Goal: Task Accomplishment & Management: Complete application form

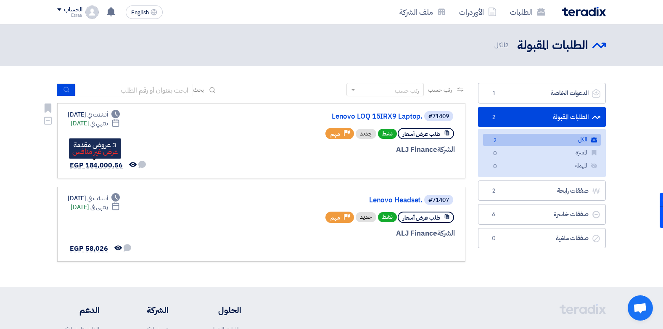
click at [105, 162] on span "EGP 184,000.56" at bounding box center [96, 165] width 53 height 10
click at [113, 11] on use at bounding box center [111, 11] width 8 height 9
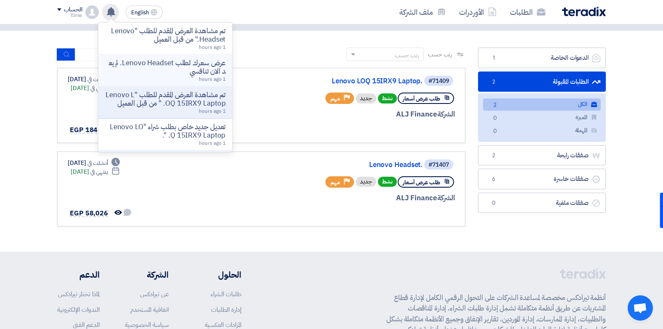
scroll to position [50, 0]
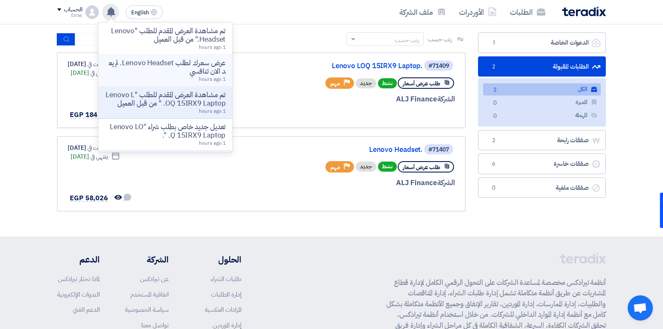
click at [145, 67] on p "عرض سعرك لطلب Lenovo Headset. لم يعد الان تنافسي" at bounding box center [165, 67] width 120 height 17
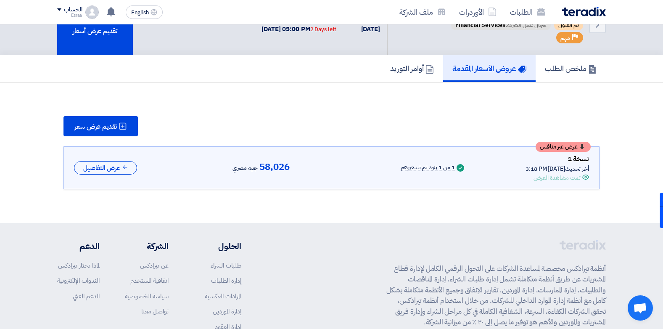
scroll to position [34, 0]
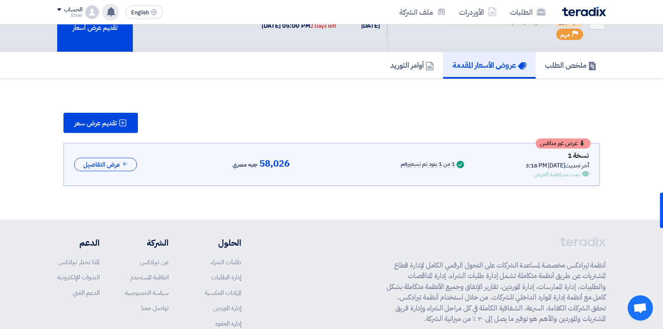
click at [107, 13] on icon at bounding box center [110, 11] width 9 height 9
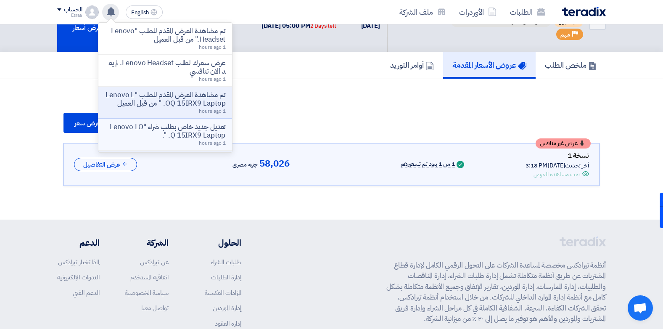
click at [149, 130] on p "تعديل جديد خاص بطلب شراء "Lenovo LOQ 15IRX9 Laptop. "." at bounding box center [165, 131] width 120 height 17
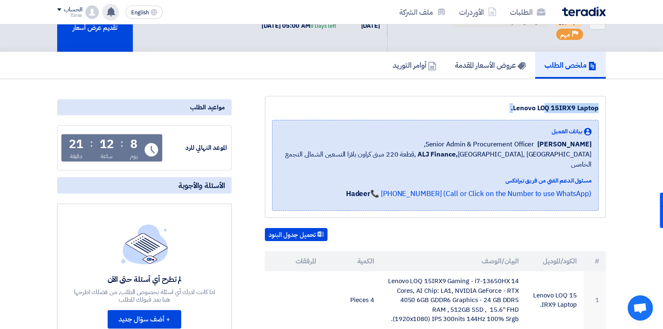
drag, startPoint x: 662, startPoint y: 94, endPoint x: 665, endPoint y: 115, distance: 21.2
click at [662, 115] on html "الطلبات الأوردرات ملف الشركة English EN تم مشاهدة العرض المقدم للطلب "Lenovo He…" at bounding box center [331, 324] width 663 height 716
click at [303, 228] on button "تحميل جدول البنود" at bounding box center [296, 234] width 63 height 13
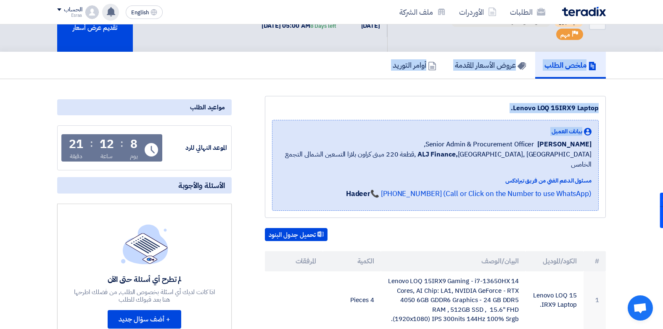
drag, startPoint x: 662, startPoint y: 78, endPoint x: 669, endPoint y: 142, distance: 64.7
click at [662, 142] on html "الطلبات الأوردرات ملف الشركة English EN تم مشاهدة العرض المقدم للطلب "Lenovo He…" at bounding box center [331, 324] width 663 height 716
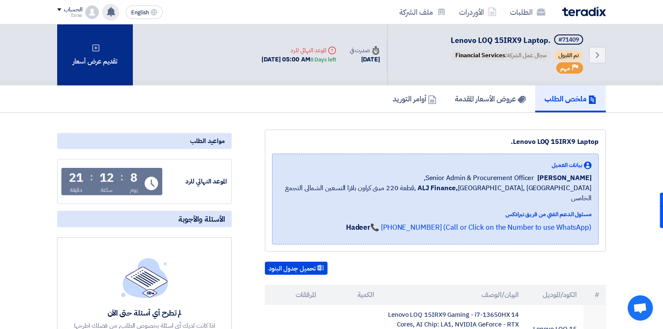
click at [113, 42] on div "تقديم عرض أسعار" at bounding box center [95, 54] width 76 height 61
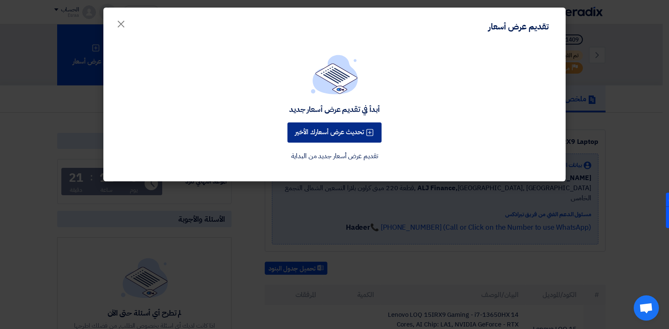
click at [299, 128] on button "تحديث عرض أسعارك الأخير" at bounding box center [334, 132] width 94 height 20
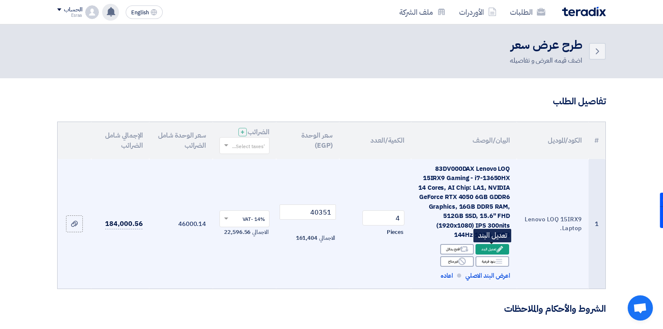
click at [496, 247] on icon "Edit" at bounding box center [500, 249] width 8 height 8
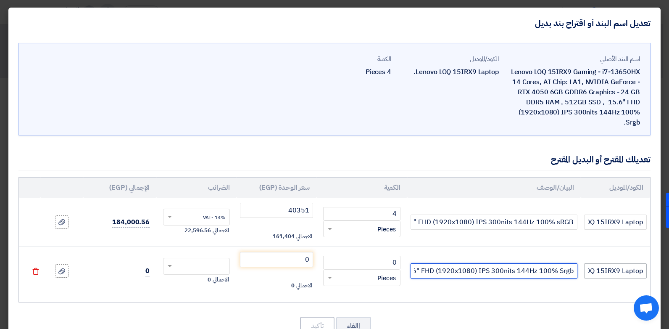
drag, startPoint x: 420, startPoint y: 269, endPoint x: 603, endPoint y: 277, distance: 183.0
click at [603, 277] on tr "Lenovo LOQ 15IRX9 Laptop. Lenovo LOQ 15IRX9 Gaming- i7-13650HX 14 Cores, AI Chi…" at bounding box center [334, 270] width 631 height 49
drag, startPoint x: 416, startPoint y: 273, endPoint x: 421, endPoint y: 266, distance: 8.7
click at [421, 266] on input "Lenovo LOQ 15IRX9 Gaming- i7-13650HX 14 Cores, AI Chip: LA1, NVIDIA GeForce - R…" at bounding box center [494, 270] width 167 height 15
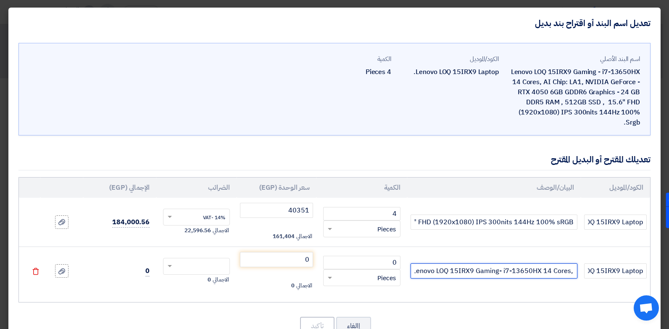
type input "L"
drag, startPoint x: 499, startPoint y: 263, endPoint x: 575, endPoint y: 274, distance: 76.5
click at [575, 274] on input "L" at bounding box center [494, 270] width 167 height 15
click at [504, 270] on input "L" at bounding box center [494, 270] width 167 height 15
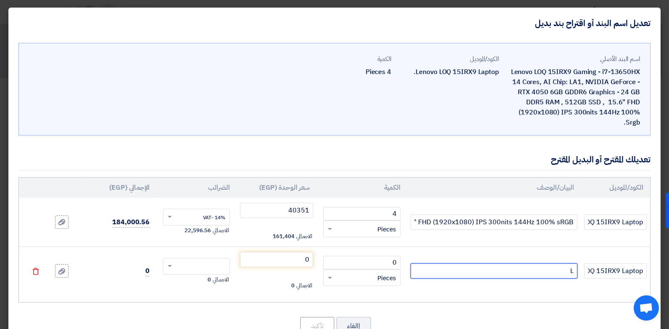
drag, startPoint x: 504, startPoint y: 270, endPoint x: 575, endPoint y: 272, distance: 71.0
click at [575, 272] on input "L" at bounding box center [494, 270] width 167 height 15
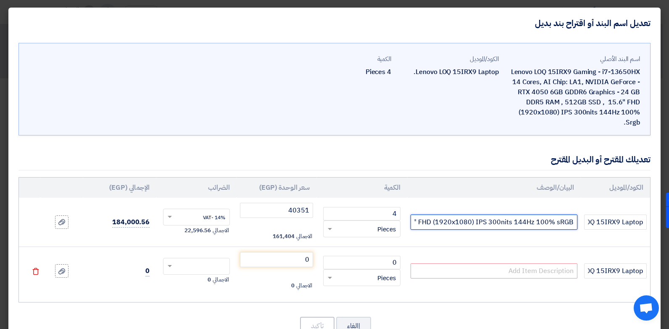
drag, startPoint x: 421, startPoint y: 220, endPoint x: 563, endPoint y: 219, distance: 141.6
click at [563, 219] on input "83DV000DAX Lenovo LOQ 15IRX9 Gaming - i7-13650HX 14 Cores, AI Chip: LA1, NVIDIA…" at bounding box center [494, 221] width 167 height 15
click at [39, 271] on icon "Delete" at bounding box center [36, 271] width 8 height 8
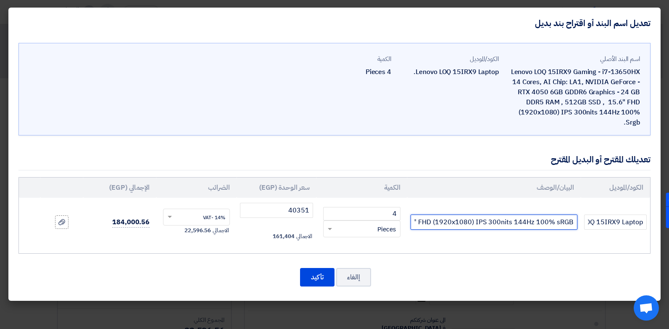
drag, startPoint x: 421, startPoint y: 219, endPoint x: 567, endPoint y: 223, distance: 145.9
click at [567, 223] on input "83DV000DAX Lenovo LOQ 15IRX9 Gaming - i7-13650HX 14 Cores, AI Chip: LA1, NVIDIA…" at bounding box center [494, 221] width 167 height 15
type input "83DV000DAX Lenovo LOQ 15IRX9 Gaming - i7-13650HX 14 Cores, AI Chip: LA1, NVIDIA…"
drag, startPoint x: 571, startPoint y: 223, endPoint x: 373, endPoint y: 216, distance: 198.9
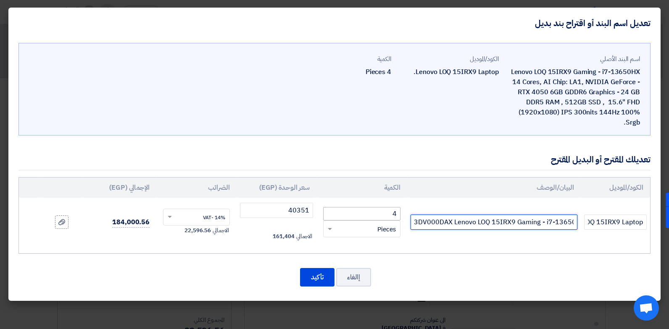
click at [373, 216] on tr "Lenovo LOQ 15IRX9 Laptop. 83DV000DAX Lenovo LOQ 15IRX9 Gaming - i7-13650HX 14 C…" at bounding box center [334, 222] width 631 height 49
click at [477, 226] on input "text" at bounding box center [494, 221] width 167 height 15
paste input "Lenovo LOQ 15IRX9 Gaming - i7-13650HX 14 Cores, AI Chip: LA1, NVIDIA GeForce RT…"
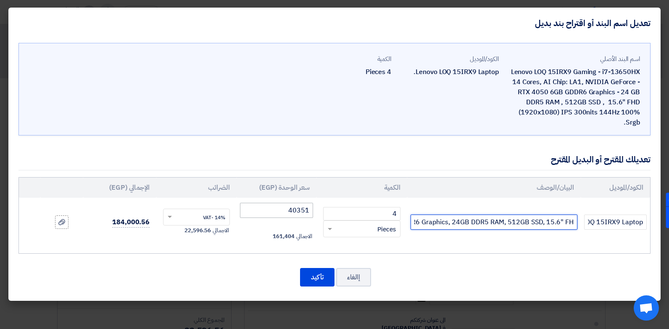
type input "Lenovo LOQ 15IRX9 Gaming - i7-13650HX 14 Cores, AI Chip: LA1, NVIDIA GeForce RT…"
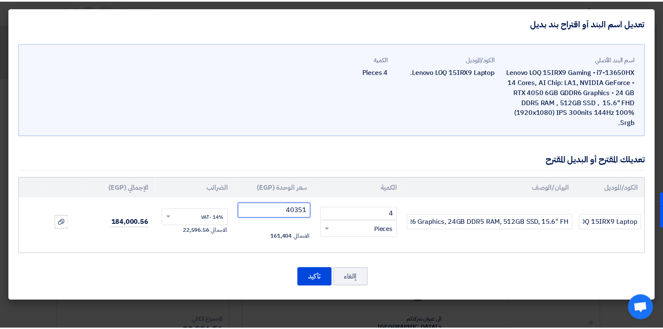
scroll to position [0, 0]
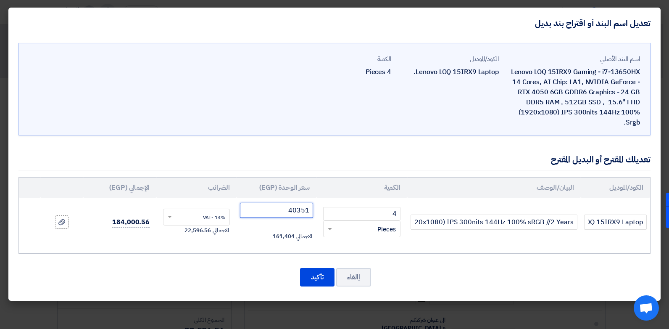
click at [281, 214] on input "40351" at bounding box center [277, 210] width 74 height 15
type input "41320"
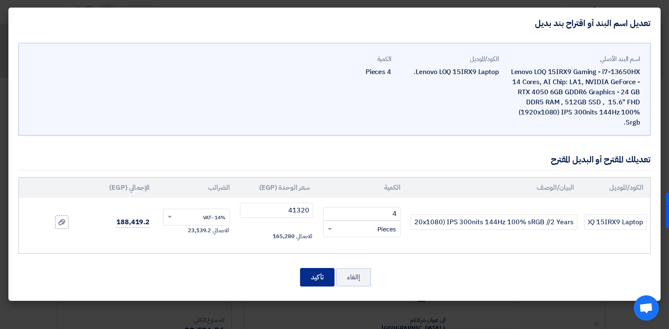
click at [316, 276] on button "تأكيد" at bounding box center [317, 277] width 34 height 18
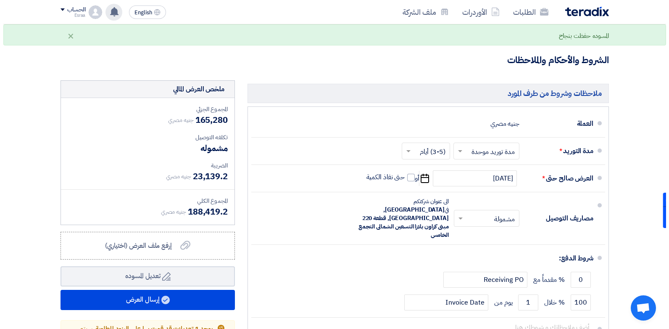
scroll to position [314, 0]
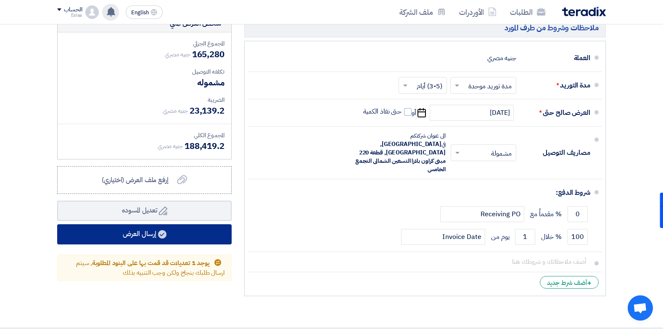
click at [149, 237] on button "إرسال العرض" at bounding box center [144, 234] width 174 height 20
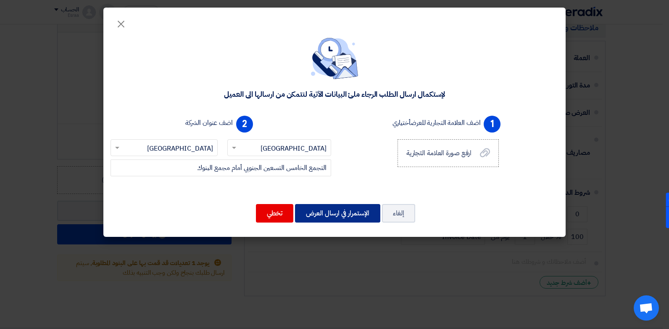
click at [358, 209] on button "الإستمرار في ارسال العرض" at bounding box center [337, 213] width 85 height 18
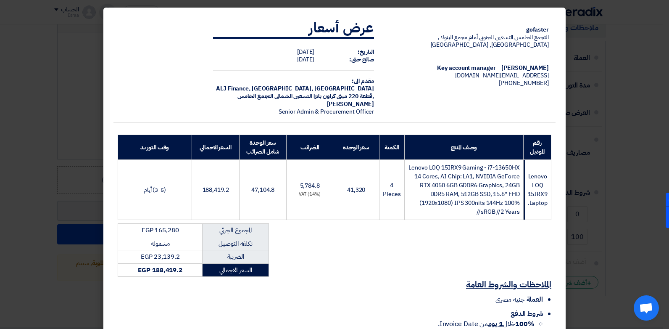
click at [400, 258] on div "gofaster التجمع الخامس التسعين الجنوبي أمام مجمع البنوك, [GEOGRAPHIC_DATA], [GE…" at bounding box center [334, 186] width 442 height 348
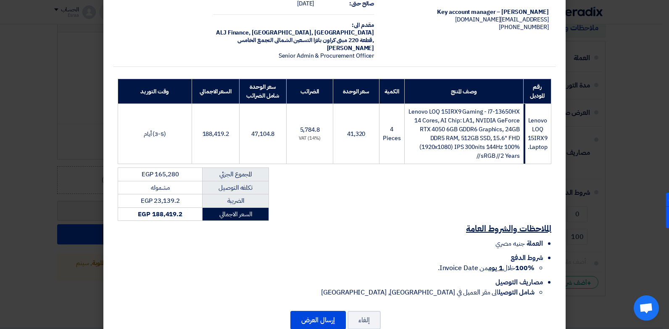
scroll to position [78, 0]
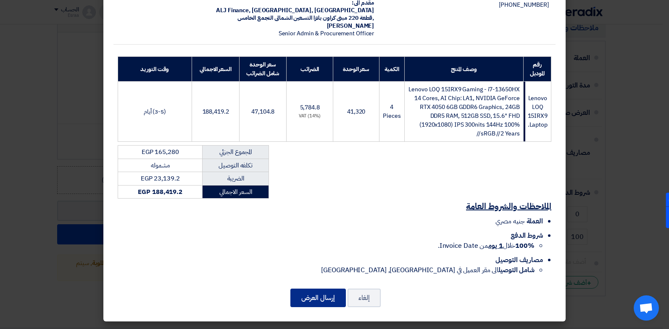
click at [319, 298] on button "إرسال العرض" at bounding box center [317, 297] width 55 height 18
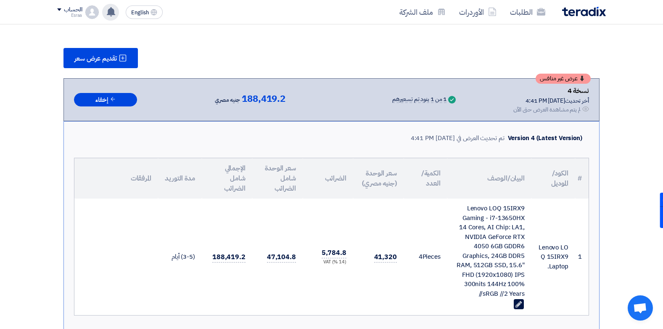
scroll to position [95, 0]
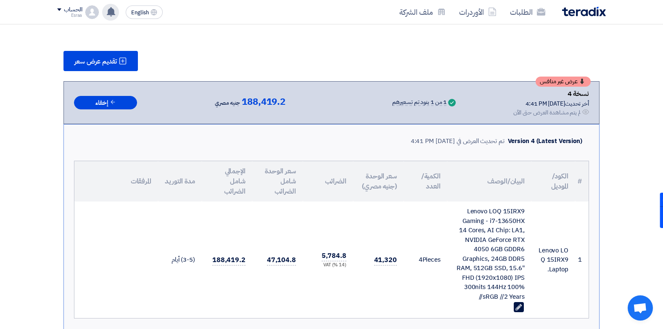
click at [110, 11] on use at bounding box center [111, 11] width 8 height 9
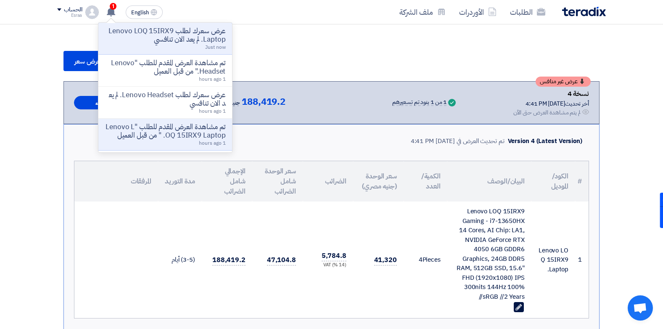
click at [145, 69] on p "تم مشاهدة العرض المقدم للطلب "Lenovo Headset." من قبل العميل" at bounding box center [165, 67] width 120 height 17
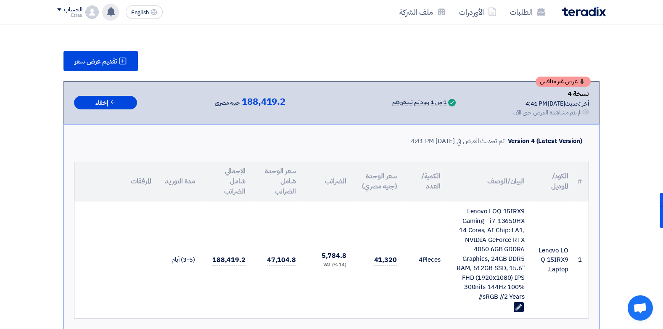
click at [107, 9] on icon at bounding box center [110, 11] width 9 height 9
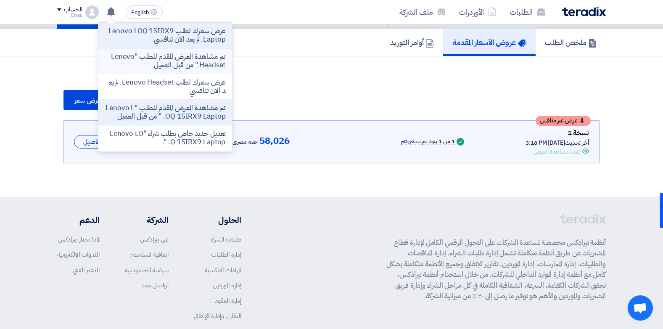
scroll to position [34, 0]
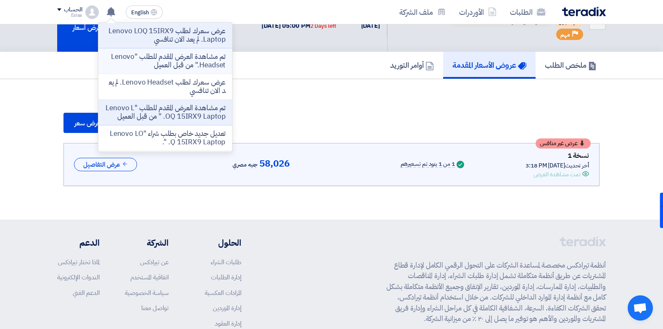
click at [172, 55] on p "تم مشاهدة العرض المقدم للطلب "Lenovo Headset." من قبل العميل" at bounding box center [165, 61] width 120 height 17
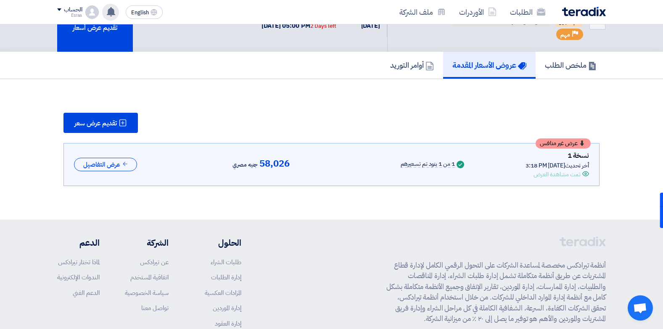
click at [108, 8] on icon at bounding box center [110, 11] width 9 height 9
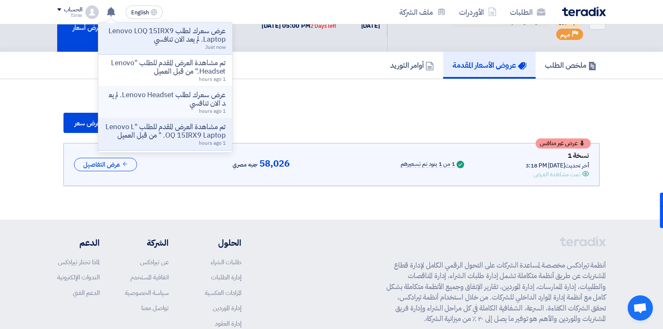
click at [181, 101] on p "عرض سعرك لطلب Lenovo Headset. لم يعد الان تنافسي" at bounding box center [165, 99] width 120 height 17
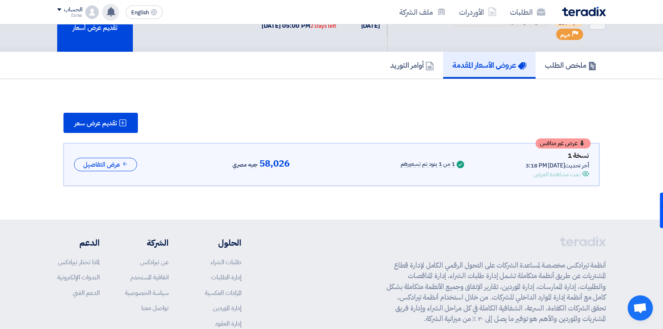
click at [111, 9] on use at bounding box center [111, 11] width 8 height 9
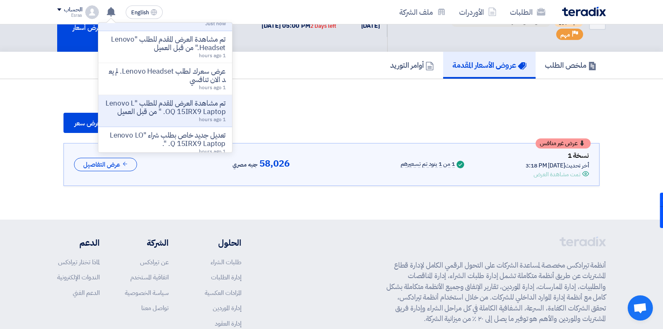
scroll to position [0, 0]
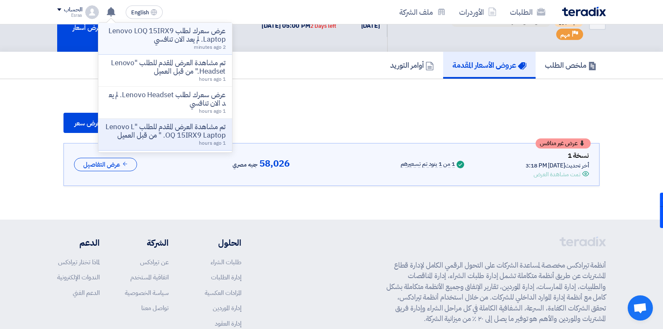
click at [196, 41] on p "عرض سعرك لطلب Lenovo LOQ 15IRX9 Laptop. لم يعد الان تنافسي" at bounding box center [165, 35] width 120 height 17
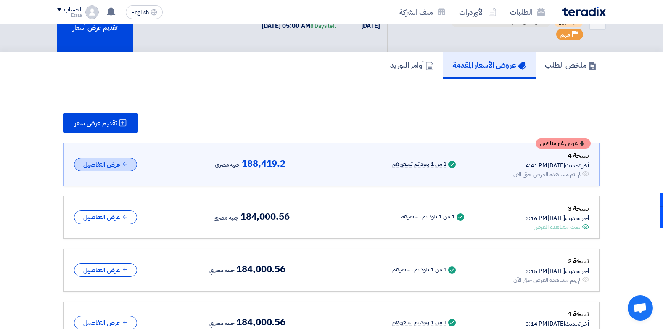
click at [98, 164] on button "عرض التفاصيل" at bounding box center [105, 165] width 63 height 14
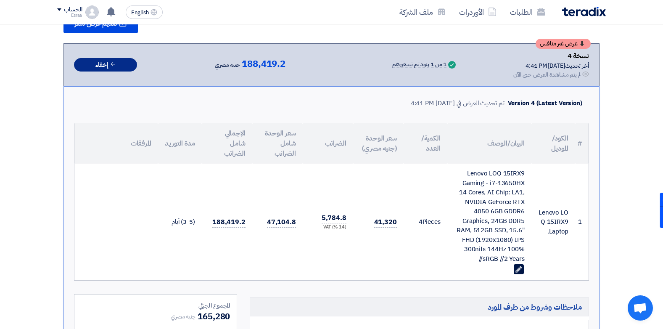
scroll to position [132, 0]
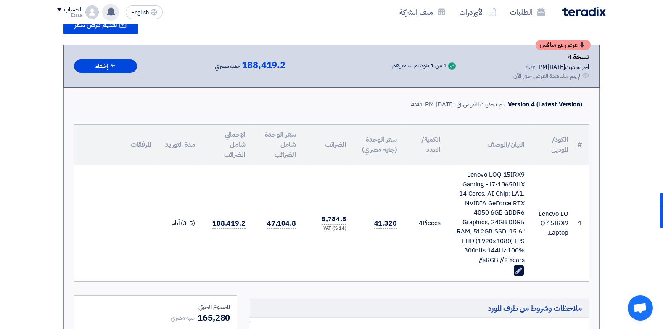
click at [110, 4] on div "عرض سعرك لطلب Lenovo LOQ 15IRX9 Laptop. لم يعد الان تنافسي 2 minutes ago تم مشا…" at bounding box center [110, 12] width 17 height 17
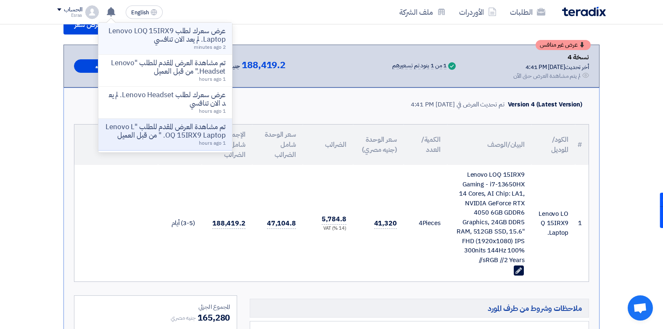
click at [133, 34] on p "عرض سعرك لطلب Lenovo LOQ 15IRX9 Laptop. لم يعد الان تنافسي" at bounding box center [165, 35] width 120 height 17
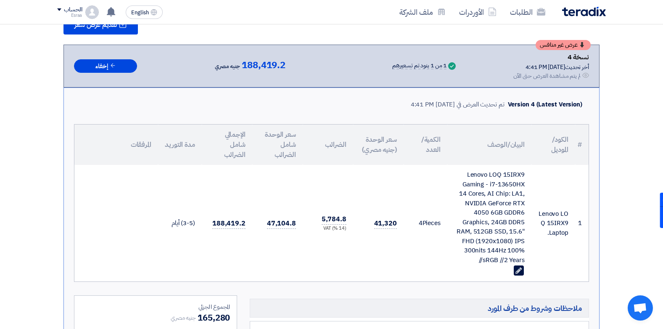
click at [255, 83] on div "عرض غير منافس نسخة 4 أخر تحديث [DATE] 4:41 PM Offer is Seen لم يتم مشاهدة العرض…" at bounding box center [331, 66] width 536 height 43
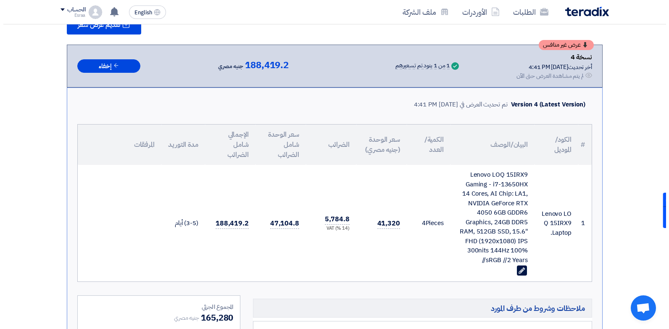
scroll to position [34, 0]
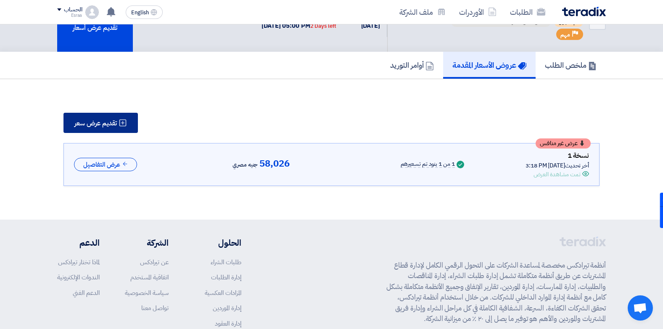
click at [97, 120] on span "تقديم عرض سعر" at bounding box center [95, 123] width 42 height 7
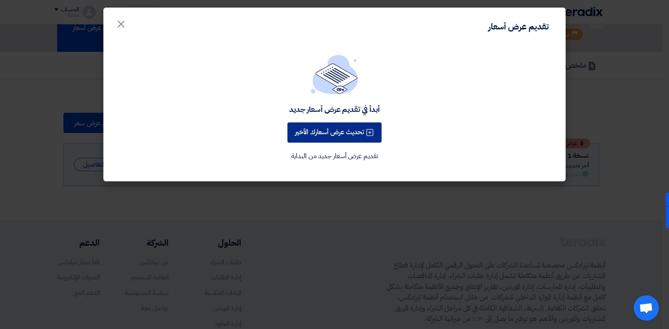
click at [343, 133] on button "تحديث عرض أسعارك الأخير" at bounding box center [334, 132] width 94 height 20
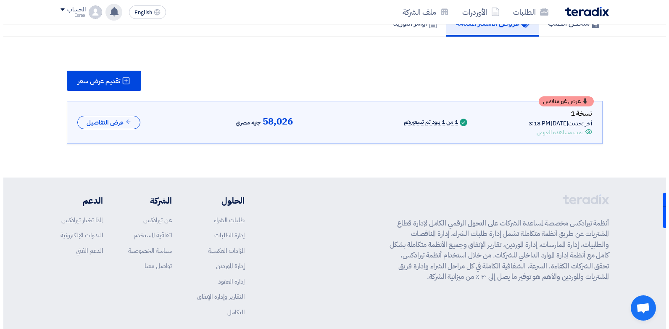
scroll to position [34, 0]
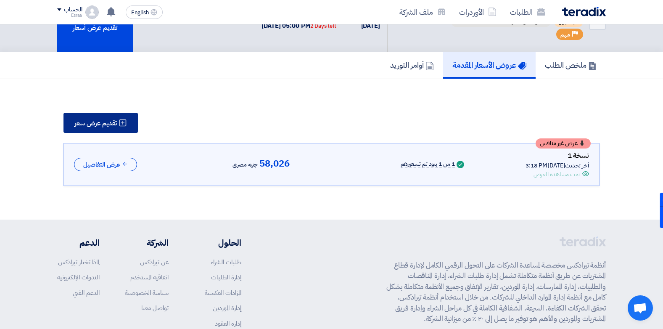
click at [102, 122] on span "تقديم عرض سعر" at bounding box center [95, 123] width 42 height 7
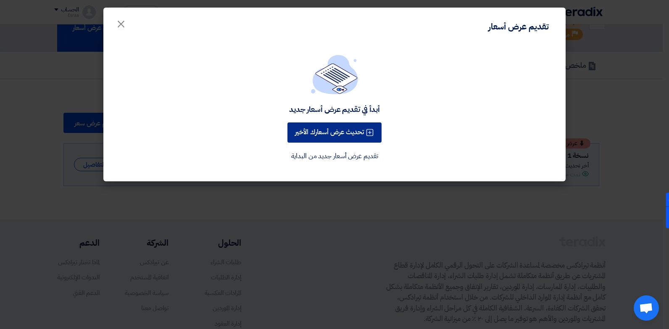
click at [300, 132] on button "تحديث عرض أسعارك الأخير" at bounding box center [334, 132] width 94 height 20
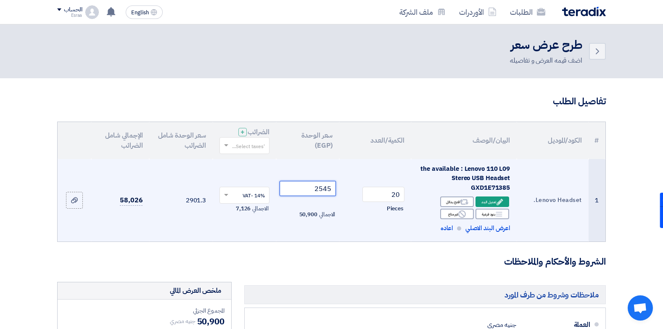
click at [305, 190] on input "2545" at bounding box center [307, 188] width 57 height 15
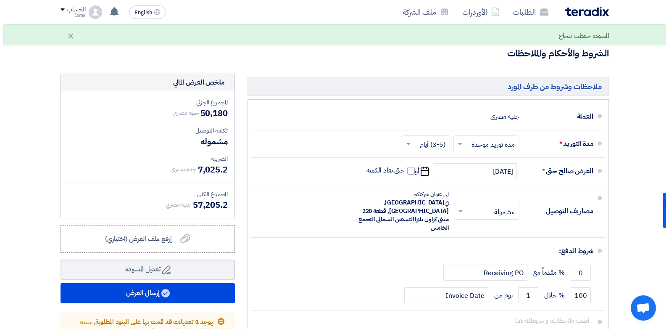
scroll to position [206, 0]
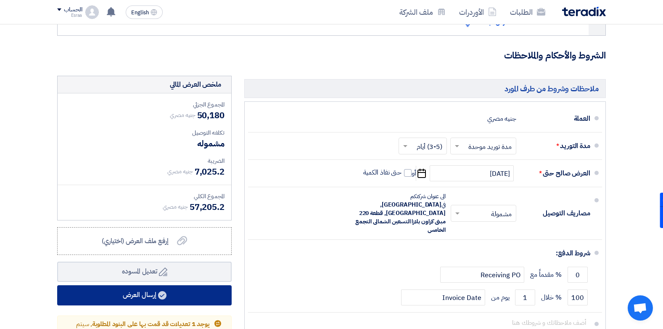
type input "2509"
click at [177, 295] on button "إرسال العرض" at bounding box center [144, 295] width 174 height 20
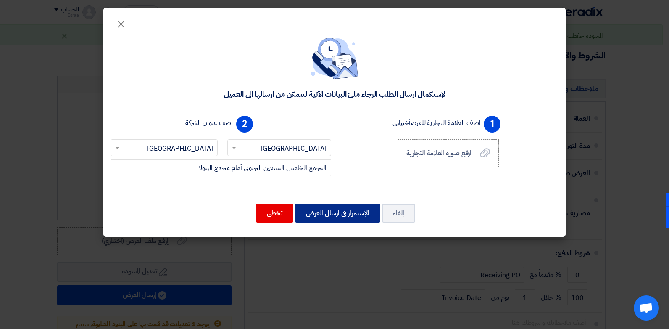
click at [354, 211] on button "الإستمرار في ارسال العرض" at bounding box center [337, 213] width 85 height 18
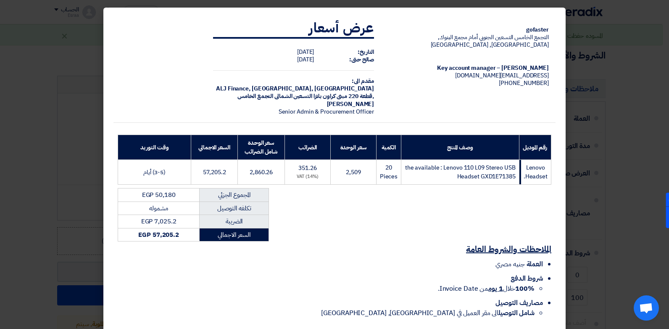
click at [483, 203] on div "gofaster التجمع الخامس التسعين الجنوبي أمام مجمع البنوك, [GEOGRAPHIC_DATA], [GE…" at bounding box center [334, 168] width 442 height 312
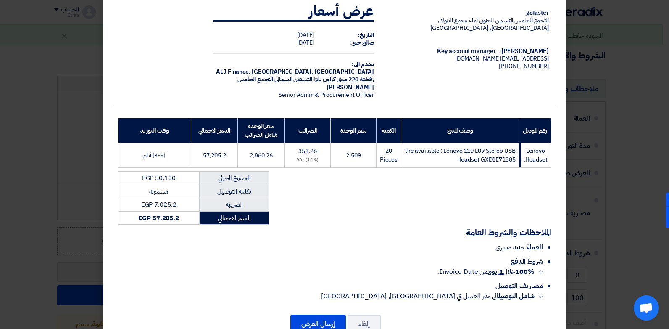
scroll to position [43, 0]
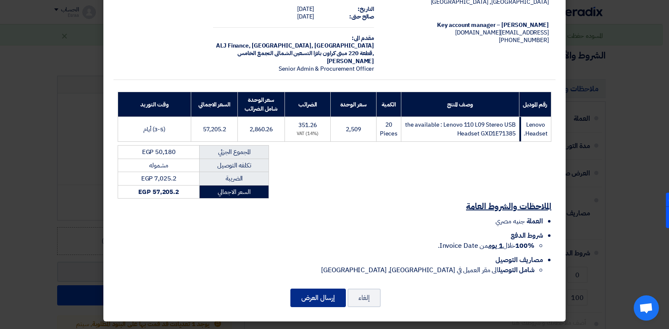
click at [321, 300] on button "إرسال العرض" at bounding box center [317, 297] width 55 height 18
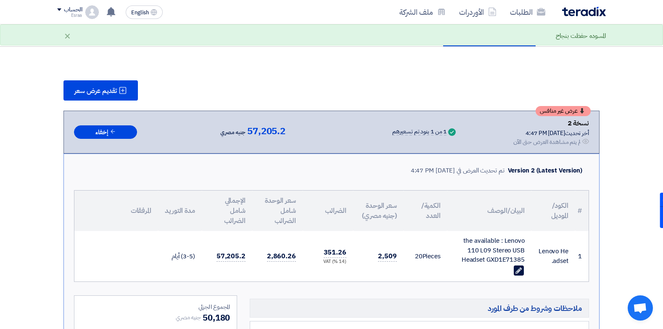
scroll to position [492, 0]
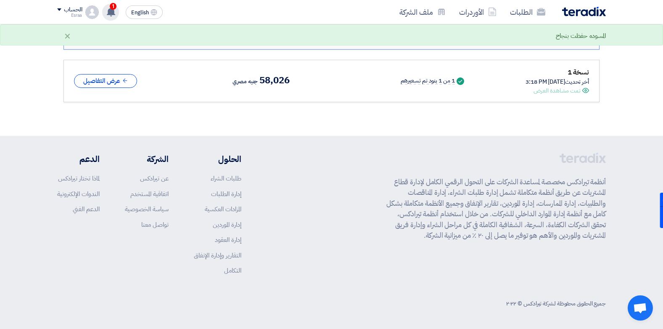
click at [108, 12] on use at bounding box center [111, 11] width 8 height 9
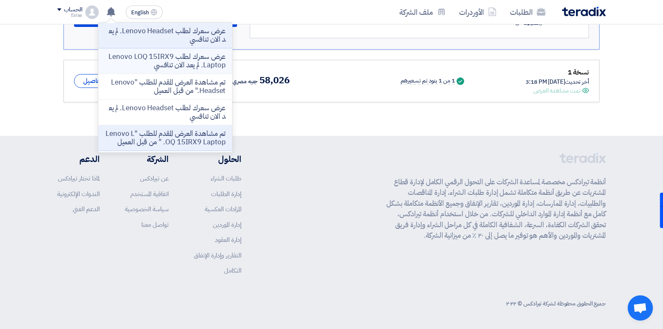
click at [140, 61] on p "عرض سعرك لطلب Lenovo LOQ 15IRX9 Laptop. لم يعد الان تنافسي" at bounding box center [165, 61] width 120 height 17
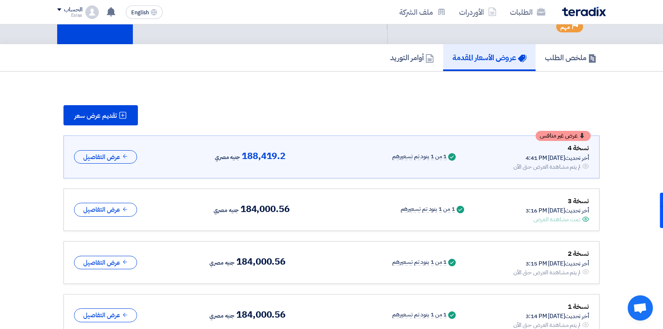
scroll to position [34, 0]
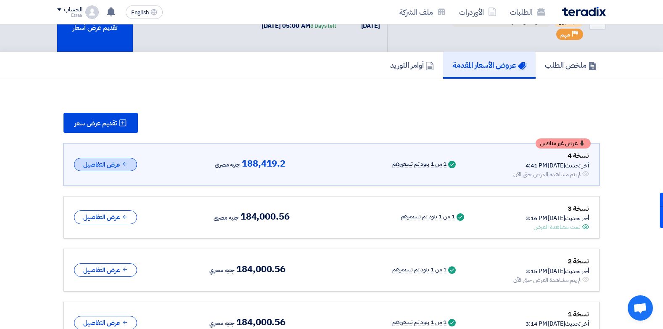
click at [107, 160] on button "عرض التفاصيل" at bounding box center [105, 165] width 63 height 14
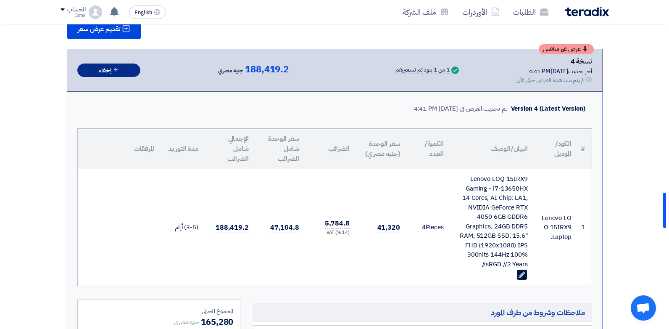
scroll to position [126, 0]
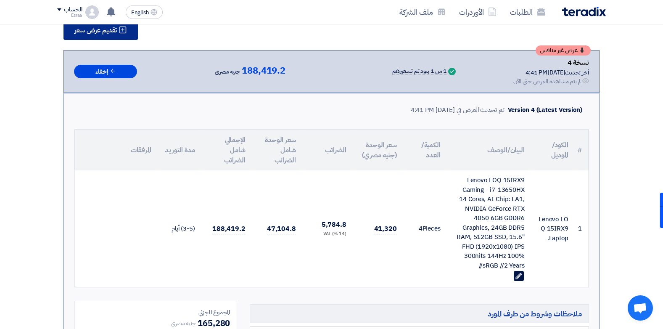
click at [112, 34] on span "تقديم عرض سعر" at bounding box center [95, 30] width 42 height 7
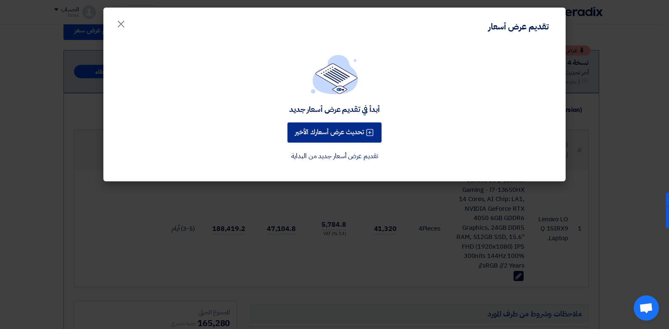
click at [313, 132] on button "تحديث عرض أسعارك الأخير" at bounding box center [334, 132] width 94 height 20
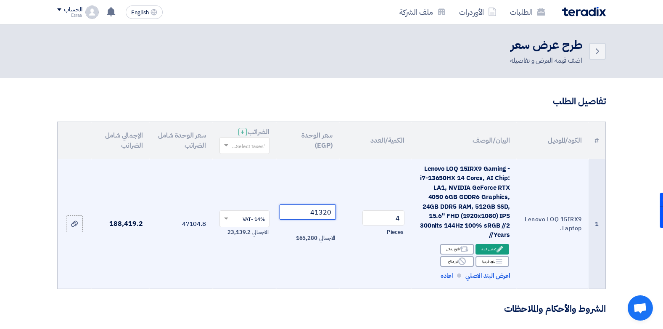
click at [307, 209] on input "41320" at bounding box center [307, 211] width 57 height 15
drag, startPoint x: 307, startPoint y: 209, endPoint x: 343, endPoint y: 214, distance: 36.5
click at [343, 214] on tr "1 Lenovo LOQ 15IRX9 Laptop. Lenovo LOQ 15IRX9 Gaming - i7-13650HX 14 Cores, AI …" at bounding box center [332, 224] width 548 height 130
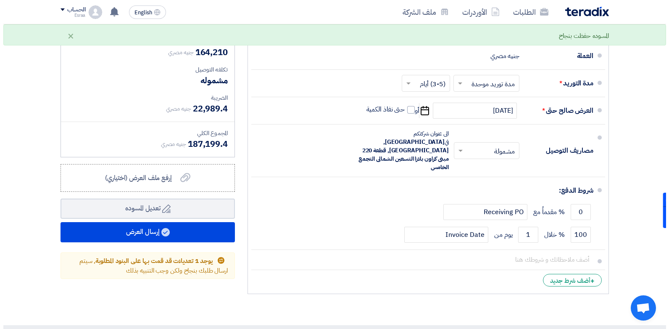
scroll to position [374, 0]
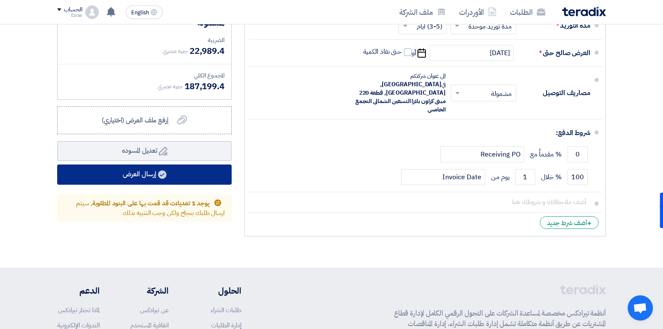
type input "41052.5"
click at [208, 183] on button "إرسال العرض" at bounding box center [144, 174] width 174 height 20
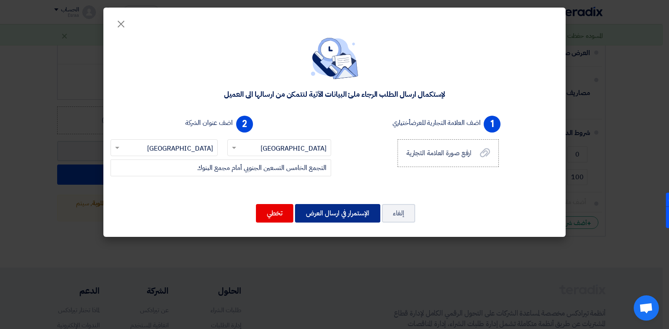
click at [317, 217] on button "الإستمرار في ارسال العرض" at bounding box center [337, 213] width 85 height 18
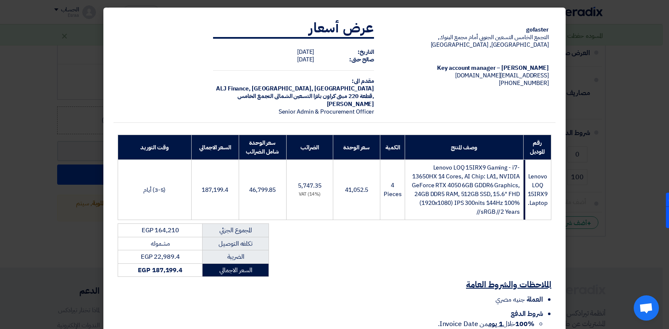
click at [395, 246] on div "gofaster التجمع الخامس التسعين الجنوبي أمام مجمع البنوك, [GEOGRAPHIC_DATA], [GE…" at bounding box center [334, 186] width 442 height 348
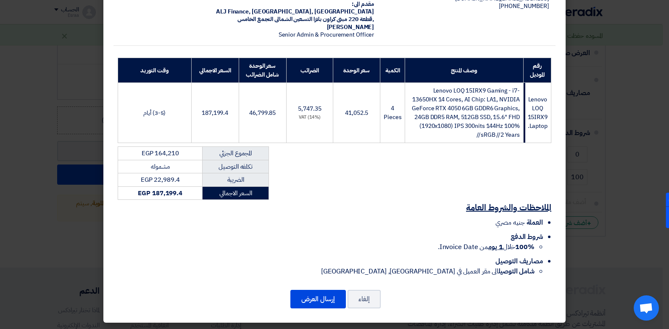
scroll to position [78, 0]
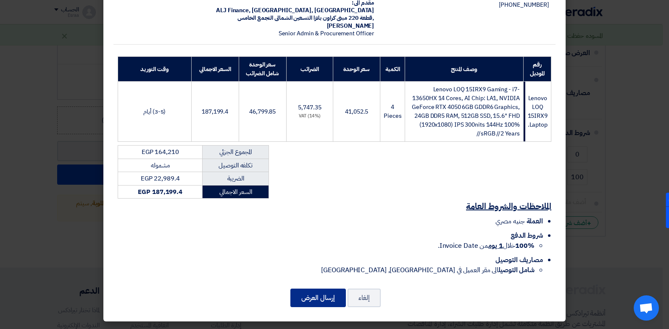
click at [319, 298] on button "إرسال العرض" at bounding box center [317, 297] width 55 height 18
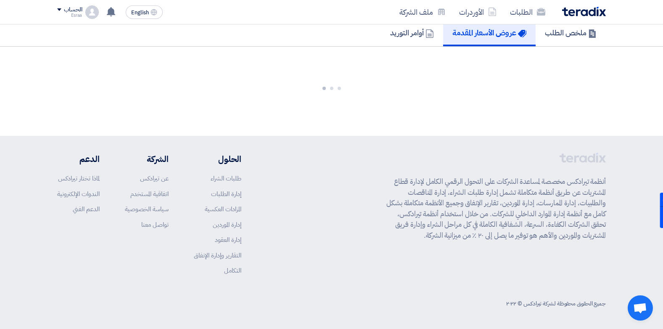
scroll to position [716, 0]
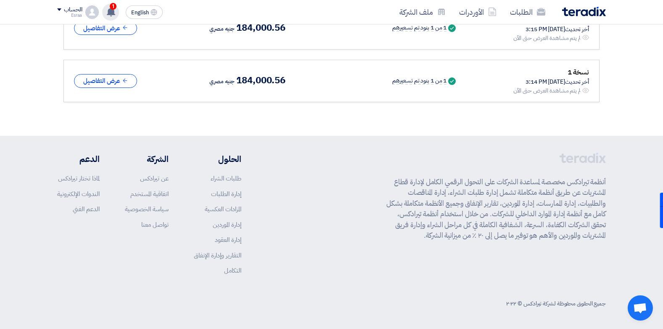
click at [112, 12] on use at bounding box center [111, 11] width 8 height 9
